Goal: Transaction & Acquisition: Subscribe to service/newsletter

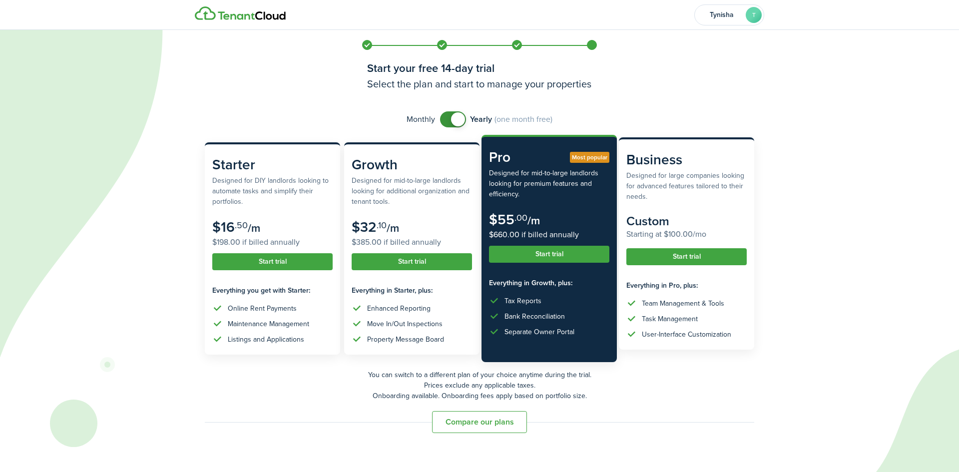
click at [683, 257] on button "Start trial" at bounding box center [686, 256] width 120 height 17
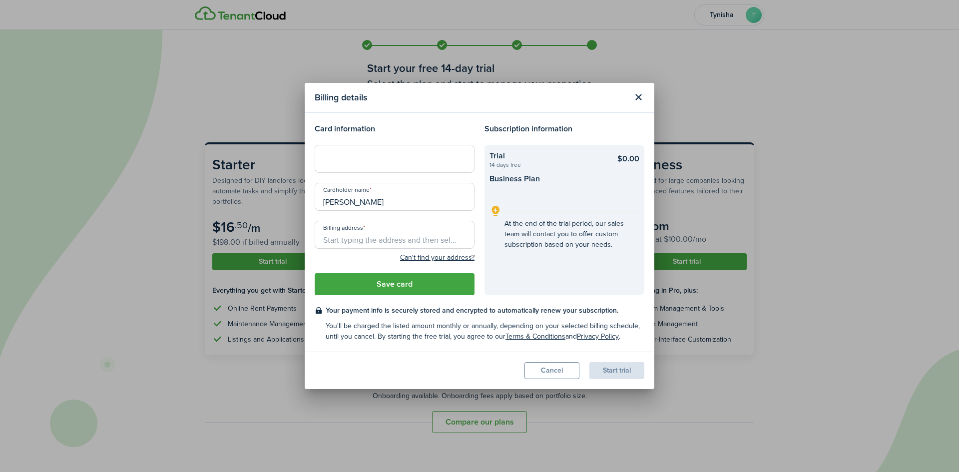
click at [382, 245] on input "Billing address" at bounding box center [395, 235] width 160 height 28
click at [383, 259] on span "[STREET_ADDRESS]" at bounding box center [362, 257] width 62 height 10
type input "[STREET_ADDRESS]"
click at [383, 287] on button "Save card" at bounding box center [395, 284] width 160 height 22
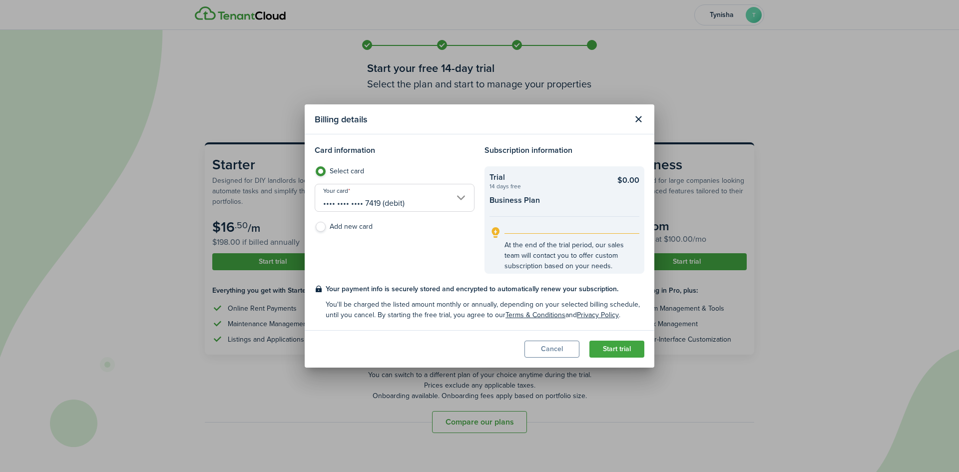
click at [619, 348] on button "Start trial" at bounding box center [616, 349] width 55 height 17
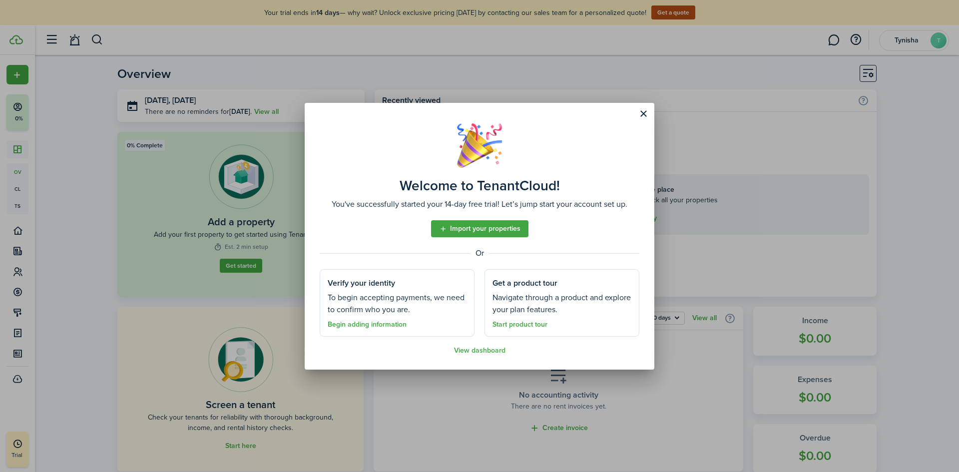
click at [491, 230] on link "Import your properties" at bounding box center [479, 228] width 97 height 17
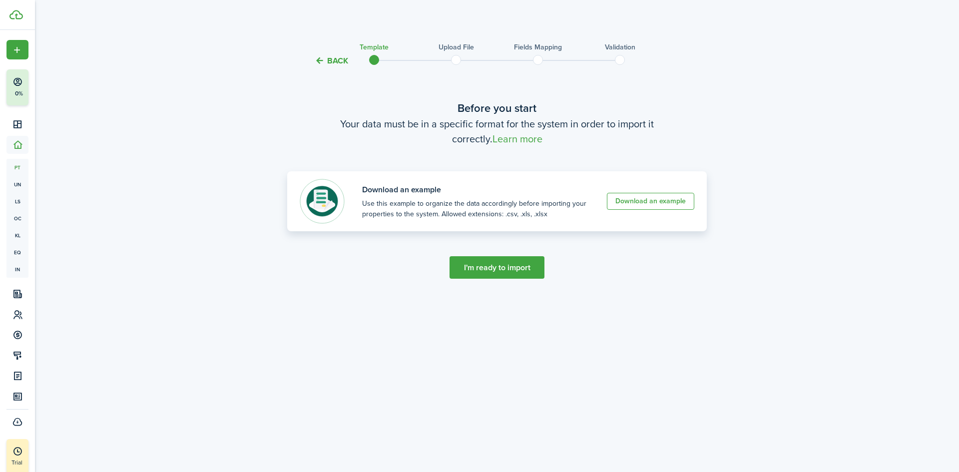
click at [665, 198] on link "Download an example" at bounding box center [650, 201] width 87 height 17
